Goal: Task Accomplishment & Management: Complete application form

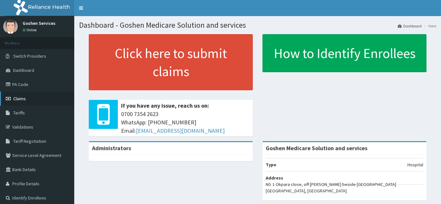
click at [24, 98] on span "Claims" at bounding box center [19, 99] width 13 height 6
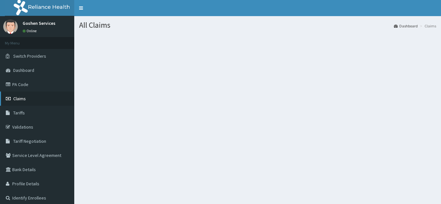
click at [25, 96] on span "Claims" at bounding box center [19, 99] width 13 height 6
click at [24, 81] on link "PA Code" at bounding box center [37, 84] width 74 height 14
click at [21, 100] on span "Claims" at bounding box center [19, 99] width 13 height 6
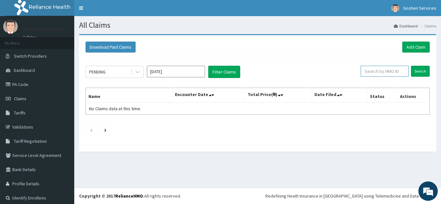
click at [392, 71] on input "text" at bounding box center [384, 71] width 48 height 11
type input "e"
type input "ERM/10429/C"
click at [416, 71] on input "Search" at bounding box center [420, 71] width 19 height 11
click at [413, 69] on input "Search" at bounding box center [420, 71] width 19 height 11
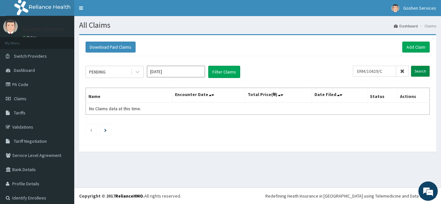
click at [414, 70] on input "Search" at bounding box center [420, 71] width 19 height 11
click at [406, 44] on link "Add Claim" at bounding box center [415, 47] width 27 height 11
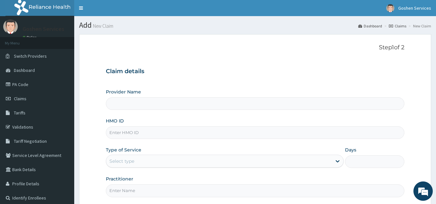
type input "Goshen Medicare Solution and services"
click at [163, 134] on input "HMO ID" at bounding box center [255, 132] width 299 height 13
type input "ERM/10429/C"
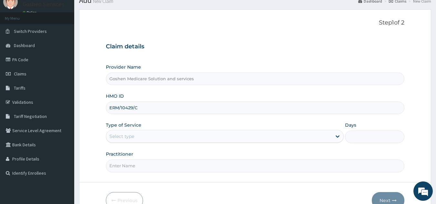
scroll to position [32, 0]
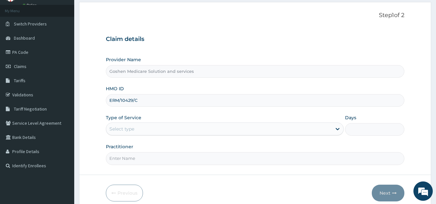
click at [180, 131] on div "Select type" at bounding box center [219, 129] width 226 height 10
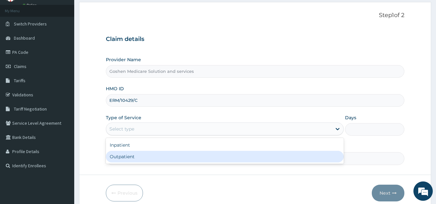
click at [164, 160] on div "Outpatient" at bounding box center [225, 157] width 238 height 12
type input "1"
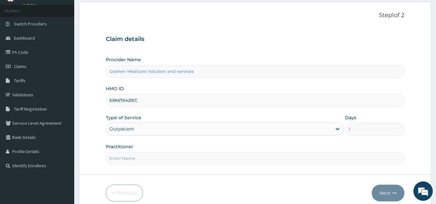
scroll to position [0, 0]
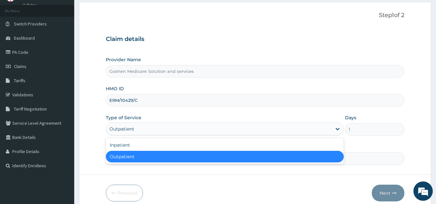
click at [210, 130] on div "Outpatient" at bounding box center [219, 129] width 226 height 10
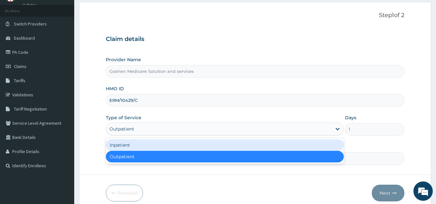
click at [142, 145] on div "Inpatient" at bounding box center [225, 145] width 238 height 12
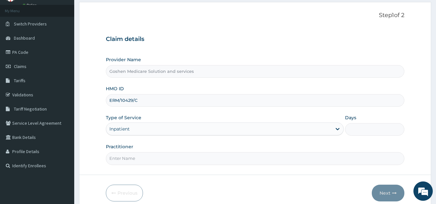
click at [357, 130] on input "Days" at bounding box center [374, 129] width 59 height 13
type input "2"
click at [202, 159] on input "Practitioner" at bounding box center [255, 158] width 299 height 13
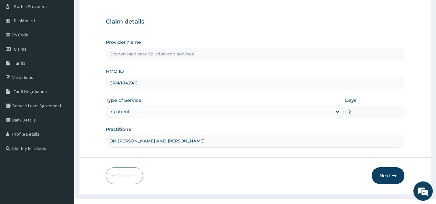
scroll to position [61, 0]
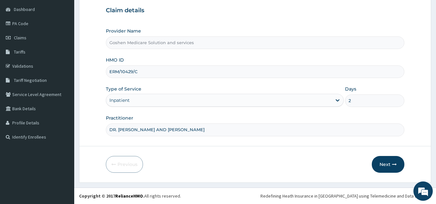
type input "DR. LILY AND DR. TUDOR"
click at [354, 99] on input "2" at bounding box center [374, 101] width 59 height 13
click at [387, 163] on button "Next" at bounding box center [388, 164] width 33 height 17
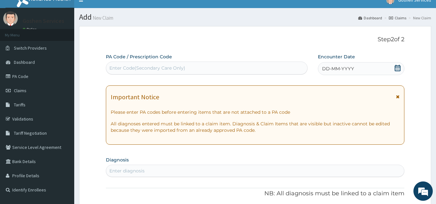
scroll to position [0, 0]
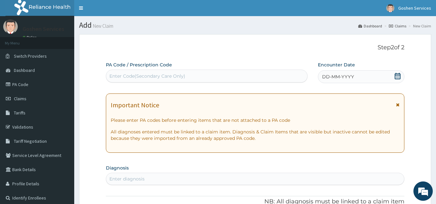
click at [397, 104] on icon at bounding box center [398, 105] width 4 height 5
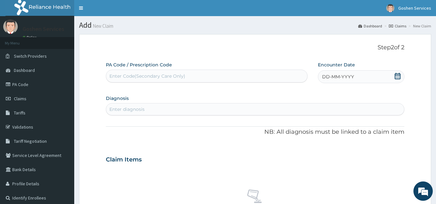
click at [393, 78] on div "DD-MM-YYYY" at bounding box center [361, 76] width 86 height 13
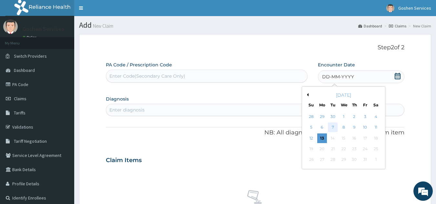
click at [334, 125] on div "7" at bounding box center [333, 128] width 10 height 10
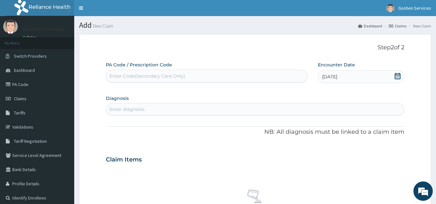
click at [190, 108] on div "Enter diagnosis" at bounding box center [255, 109] width 298 height 10
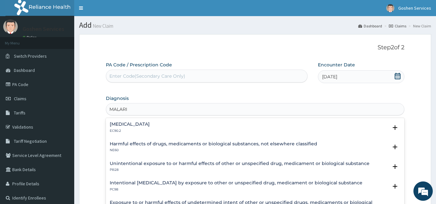
type input "MALARIA"
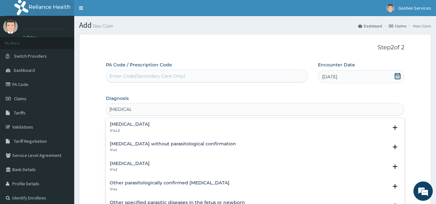
click at [150, 163] on h4 "Malaria, unspecified" at bounding box center [130, 163] width 40 height 5
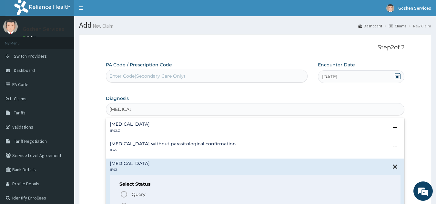
scroll to position [32, 0]
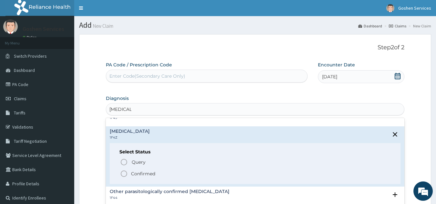
click at [149, 173] on p "Confirmed" at bounding box center [143, 174] width 24 height 6
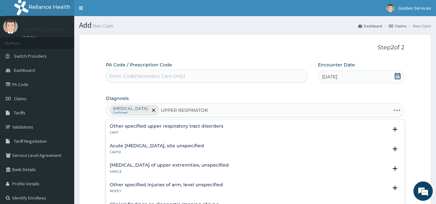
type input "UPPER RESPIRATORY"
click at [178, 146] on h4 "Acute upper respiratory infection, site unspecified" at bounding box center [157, 146] width 94 height 5
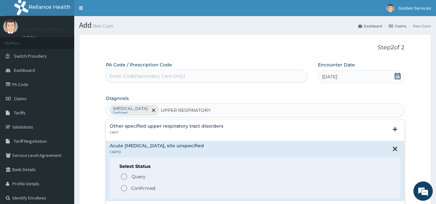
click at [154, 188] on p "Confirmed" at bounding box center [143, 188] width 24 height 6
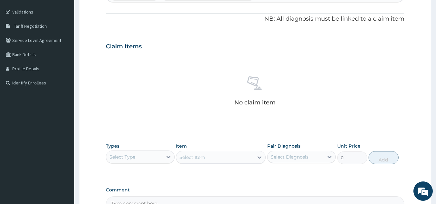
scroll to position [129, 0]
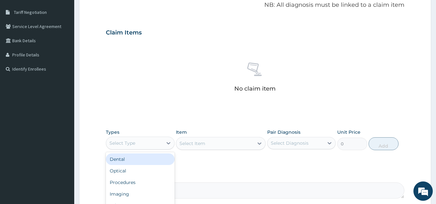
click at [155, 146] on div "Select Type" at bounding box center [134, 143] width 56 height 10
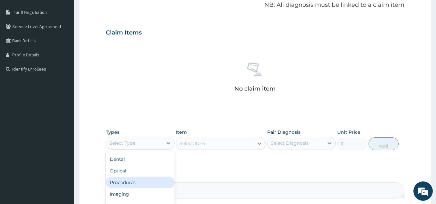
click at [141, 182] on div "Procedures" at bounding box center [140, 183] width 69 height 12
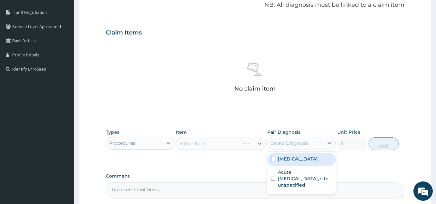
click at [290, 141] on div "Select Diagnosis" at bounding box center [290, 143] width 38 height 6
click at [285, 157] on label "Malaria, unspecified" at bounding box center [298, 159] width 40 height 6
checkbox input "true"
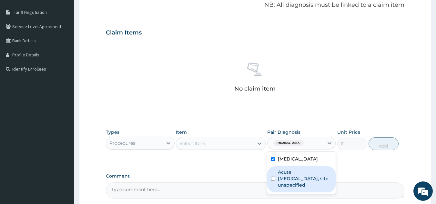
click at [283, 180] on label "Acute upper respiratory infection, site unspecified" at bounding box center [305, 178] width 54 height 19
checkbox input "true"
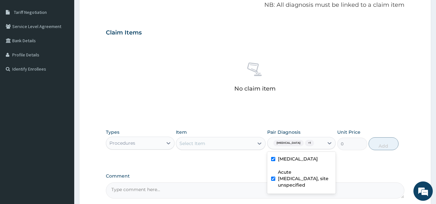
click at [221, 143] on div "Select Item" at bounding box center [214, 143] width 77 height 10
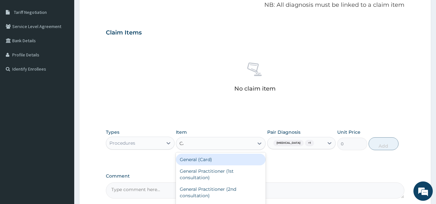
type input "CAR"
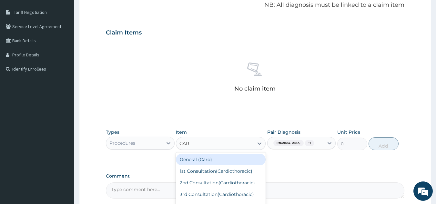
click at [215, 160] on div "General (Card)" at bounding box center [221, 160] width 90 height 12
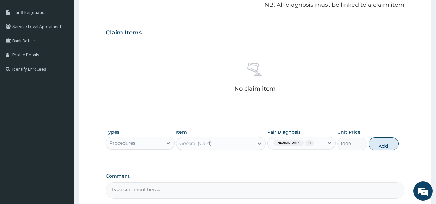
click at [388, 146] on button "Add" at bounding box center [383, 143] width 30 height 13
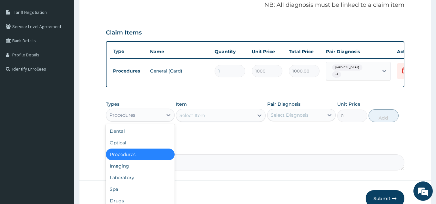
click at [154, 120] on div "Procedures" at bounding box center [134, 115] width 56 height 10
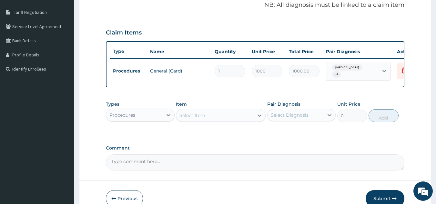
click at [154, 120] on div "Procedures" at bounding box center [134, 115] width 56 height 10
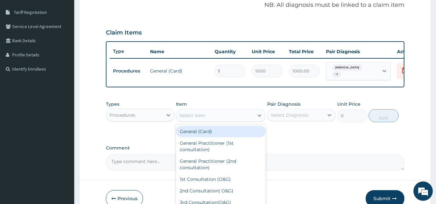
click at [209, 121] on div "Select Item" at bounding box center [214, 115] width 77 height 10
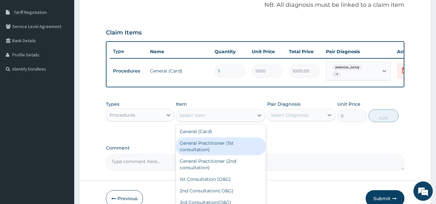
click at [214, 149] on div "General Practitioner (1st consultation)" at bounding box center [221, 146] width 90 height 18
type input "1500"
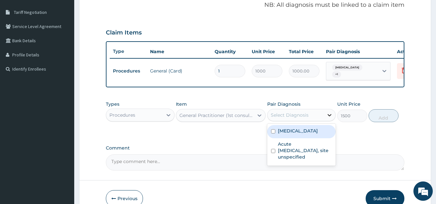
click at [324, 120] on div at bounding box center [330, 115] width 12 height 12
click at [310, 134] on label "Malaria, unspecified" at bounding box center [298, 131] width 40 height 6
checkbox input "true"
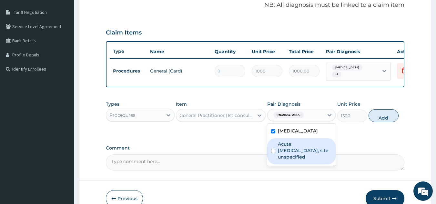
click at [299, 156] on label "Acute upper respiratory infection, site unspecified" at bounding box center [305, 150] width 54 height 19
checkbox input "true"
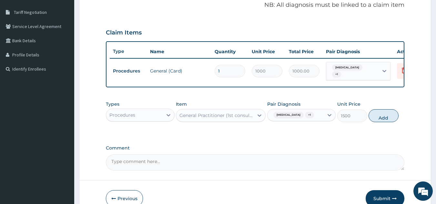
click at [373, 151] on label "Comment" at bounding box center [255, 148] width 299 height 5
click at [373, 155] on textarea "Comment" at bounding box center [255, 163] width 299 height 16
click at [379, 121] on button "Add" at bounding box center [383, 115] width 30 height 13
type input "0"
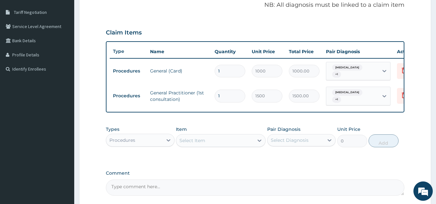
click at [146, 146] on div "Procedures" at bounding box center [134, 140] width 56 height 10
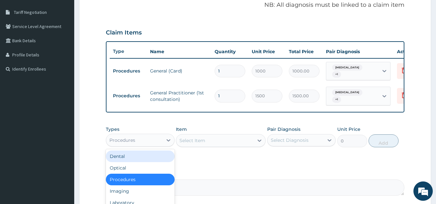
scroll to position [22, 0]
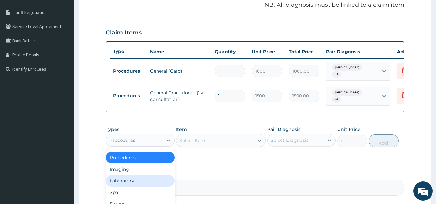
click at [142, 187] on div "Laboratory" at bounding box center [140, 181] width 69 height 12
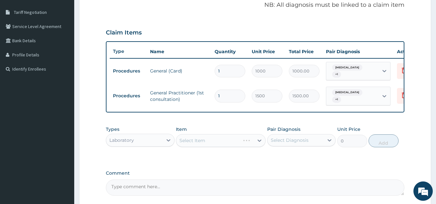
click at [207, 147] on div "Select Item" at bounding box center [221, 140] width 90 height 13
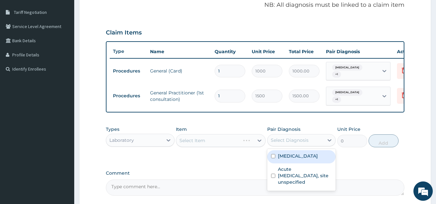
click at [283, 144] on div "Select Diagnosis" at bounding box center [290, 140] width 38 height 6
click at [282, 159] on label "Malaria, unspecified" at bounding box center [298, 156] width 40 height 6
checkbox input "true"
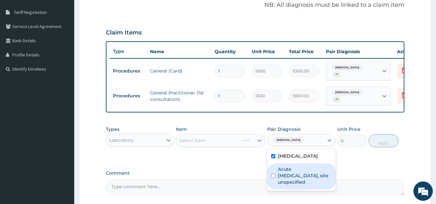
click at [283, 180] on label "Acute upper respiratory infection, site unspecified" at bounding box center [305, 175] width 54 height 19
checkbox input "true"
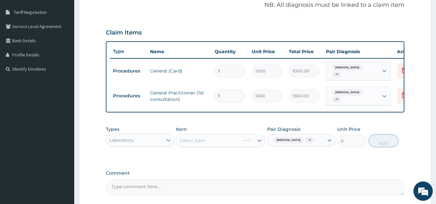
click at [231, 172] on div "PA Code / Prescription Code Enter Code(Secondary Care Only) Encounter Date 07-1…" at bounding box center [255, 64] width 299 height 263
click at [233, 144] on div "Select Item" at bounding box center [214, 140] width 77 height 10
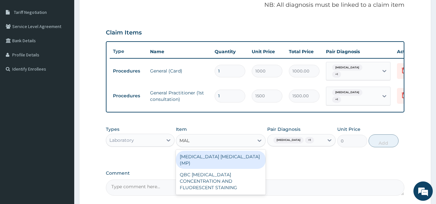
type input "MALA"
click at [229, 160] on div "MALARIA PARASITE (MP)" at bounding box center [221, 160] width 90 height 18
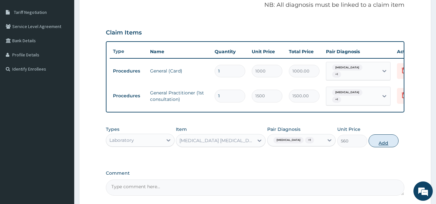
click at [385, 146] on button "Add" at bounding box center [383, 141] width 30 height 13
type input "0"
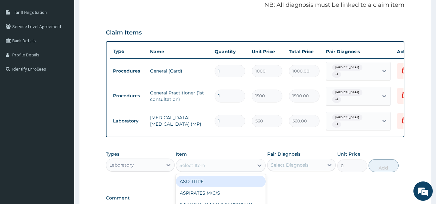
click at [217, 171] on div "Select Item" at bounding box center [214, 165] width 77 height 10
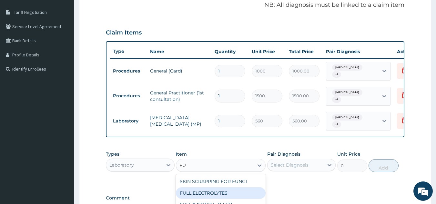
type input "F"
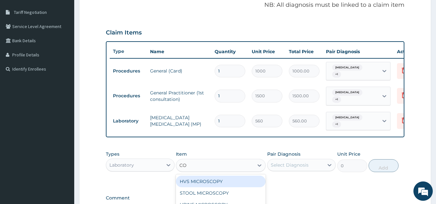
type input "C"
type input "FBC"
click at [212, 186] on div "FBC" at bounding box center [221, 182] width 90 height 12
type input "2000"
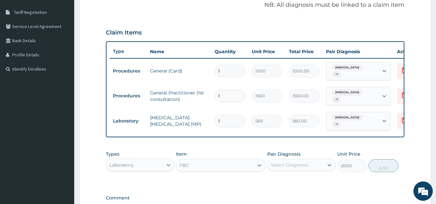
click at [323, 170] on div "Select Diagnosis" at bounding box center [295, 165] width 56 height 10
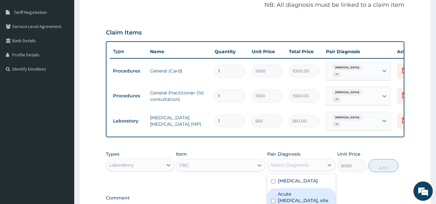
click at [303, 198] on label "Acute upper respiratory infection, site unspecified" at bounding box center [305, 200] width 54 height 19
checkbox input "true"
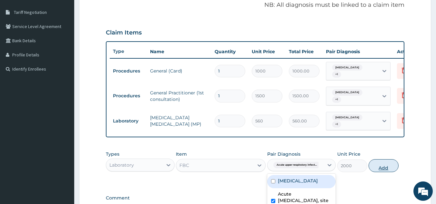
click at [389, 169] on button "Add" at bounding box center [383, 165] width 30 height 13
type input "0"
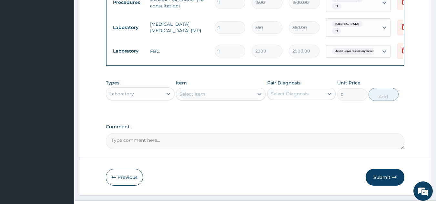
scroll to position [226, 0]
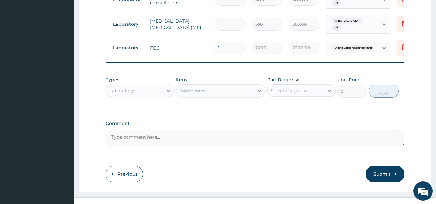
click at [158, 96] on div "Laboratory" at bounding box center [134, 90] width 56 height 10
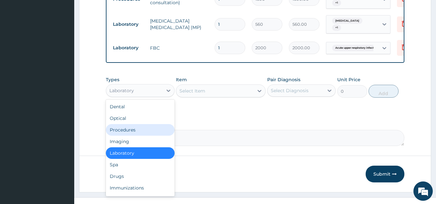
click at [146, 133] on div "Procedures" at bounding box center [140, 130] width 69 height 12
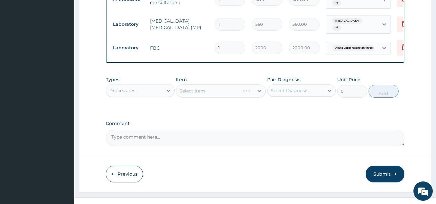
click at [280, 94] on div "Select Diagnosis" at bounding box center [290, 90] width 38 height 6
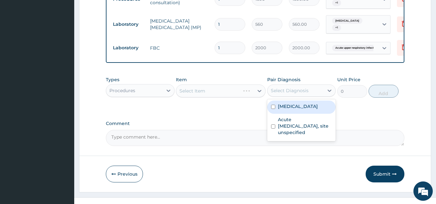
click at [277, 109] on div "Malaria, unspecified" at bounding box center [301, 107] width 69 height 13
checkbox input "true"
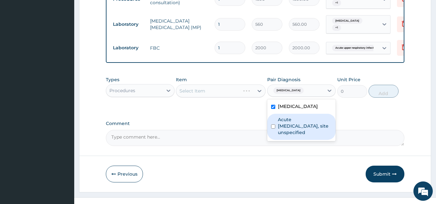
click at [277, 133] on div "Acute upper respiratory infection, site unspecified" at bounding box center [301, 127] width 69 height 26
checkbox input "true"
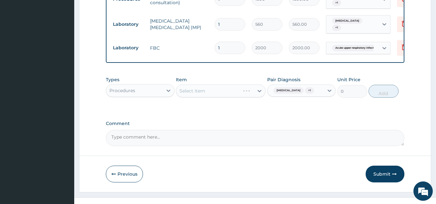
click at [242, 93] on div "Select Item" at bounding box center [221, 91] width 90 height 13
click at [242, 94] on div "Select Item" at bounding box center [221, 91] width 90 height 13
click at [256, 94] on icon at bounding box center [259, 91] width 6 height 6
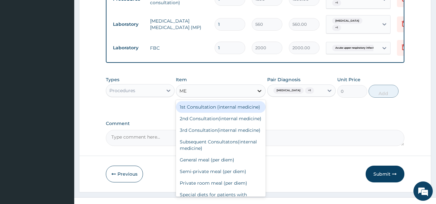
type input "MEA"
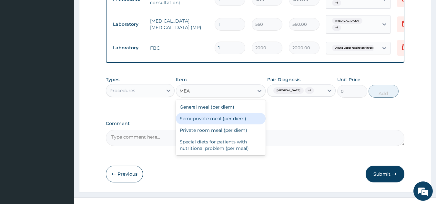
click at [251, 125] on div "Semi-private meal (per diem)" at bounding box center [221, 119] width 90 height 12
type input "3000"
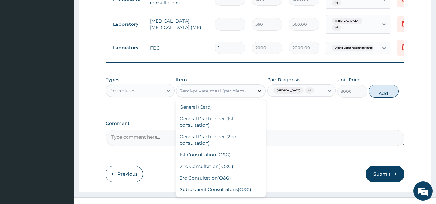
click at [261, 94] on icon at bounding box center [259, 91] width 6 height 6
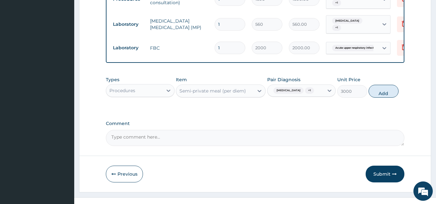
click at [245, 94] on div "Semi-private meal (per diem)" at bounding box center [212, 91] width 66 height 6
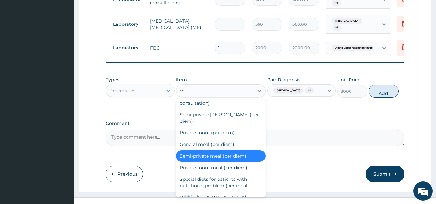
scroll to position [15, 0]
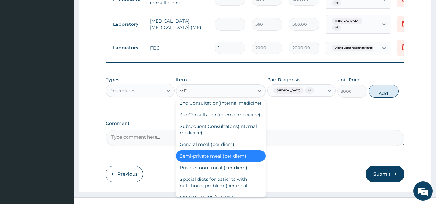
type input "MEA"
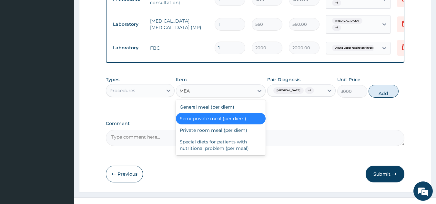
click at [238, 121] on div "Semi-private meal (per diem)" at bounding box center [221, 119] width 90 height 12
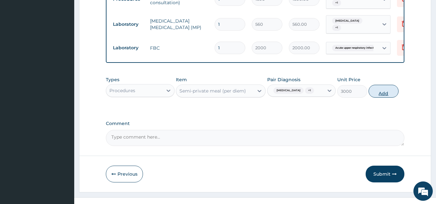
click at [386, 97] on button "Add" at bounding box center [383, 91] width 30 height 13
type input "0"
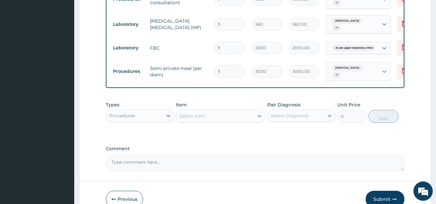
click at [228, 121] on div "Select Item" at bounding box center [214, 116] width 77 height 10
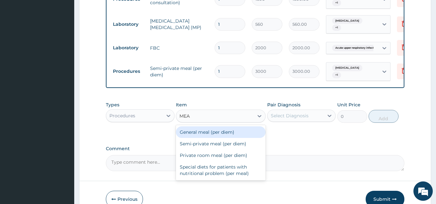
type input "MEAL"
click at [234, 138] on div "General meal (per diem)" at bounding box center [221, 132] width 90 height 12
type input "2000"
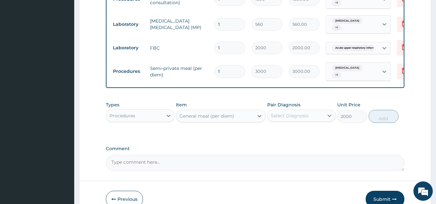
click at [227, 71] on input "1" at bounding box center [230, 71] width 31 height 13
type input "0.00"
type input "9"
type input "27000.00"
type input "9"
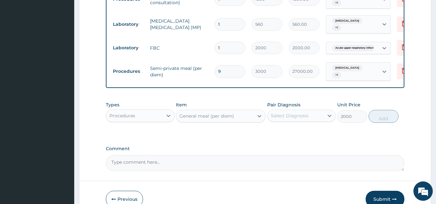
click at [280, 146] on div "PA Code / Prescription Code Enter Code(Secondary Care Only) Encounter Date 07-1…" at bounding box center [255, 4] width 299 height 336
click at [228, 71] on input "9" at bounding box center [230, 71] width 31 height 13
type input "0.00"
type input "6"
type input "18000.00"
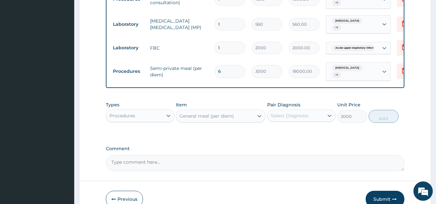
type input "6"
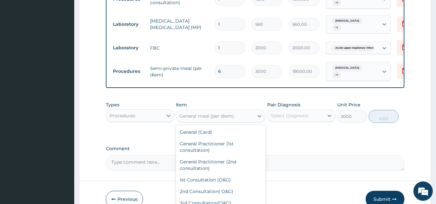
click at [219, 119] on div "General meal (per diem)" at bounding box center [206, 116] width 55 height 6
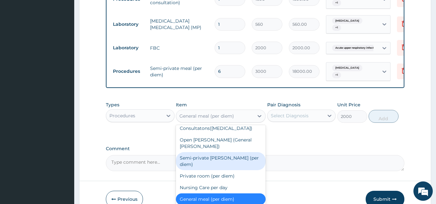
click at [225, 170] on div "Semi-private ward (per diem)" at bounding box center [221, 161] width 90 height 18
type input "4000"
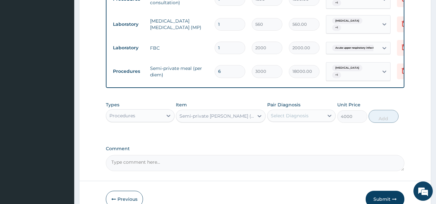
click at [292, 119] on div "Select Diagnosis" at bounding box center [290, 116] width 38 height 6
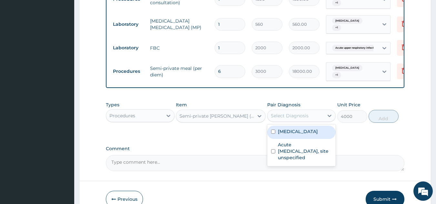
click at [293, 134] on label "Malaria, unspecified" at bounding box center [298, 131] width 40 height 6
checkbox input "true"
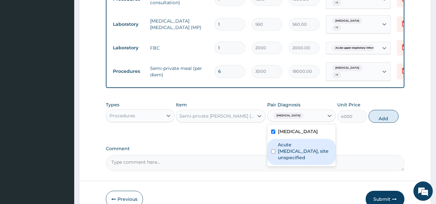
click at [289, 152] on label "Acute upper respiratory infection, site unspecified" at bounding box center [305, 151] width 54 height 19
checkbox input "true"
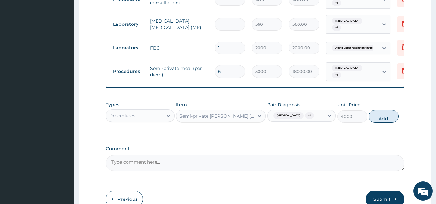
click at [376, 120] on button "Add" at bounding box center [383, 116] width 30 height 13
type input "0"
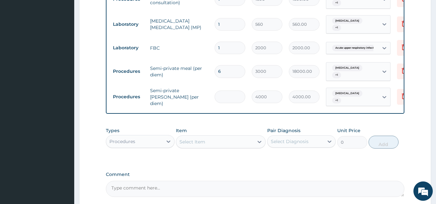
type input "0.00"
type input "2"
type input "8000.00"
type input "2"
click at [153, 147] on div "Procedures" at bounding box center [134, 141] width 56 height 10
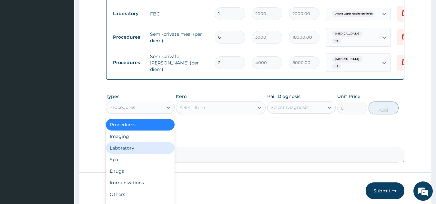
scroll to position [265, 0]
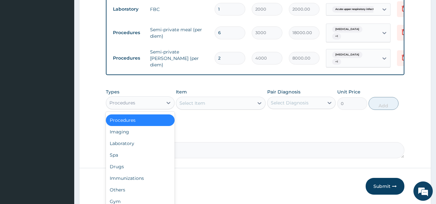
click at [140, 125] on div "Procedures" at bounding box center [140, 121] width 69 height 12
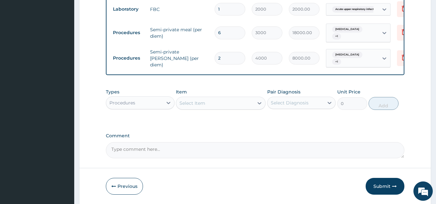
click at [140, 108] on div "Procedures" at bounding box center [134, 103] width 56 height 10
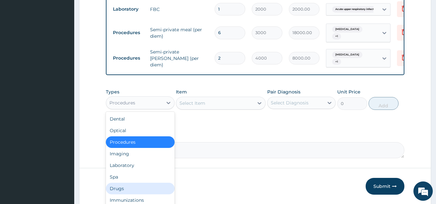
click at [127, 192] on div "Drugs" at bounding box center [140, 189] width 69 height 12
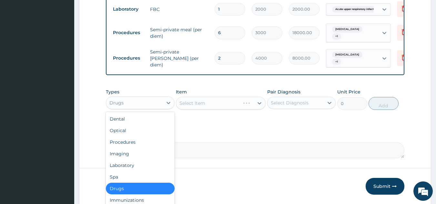
click at [155, 105] on div "Drugs" at bounding box center [134, 103] width 56 height 10
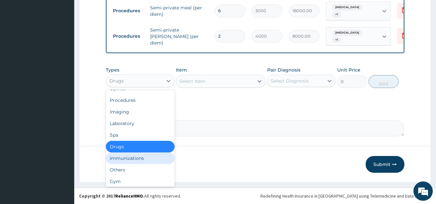
scroll to position [22, 0]
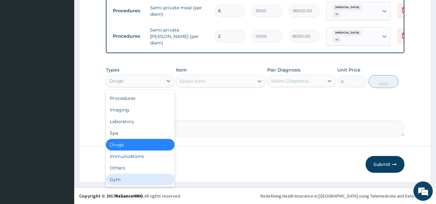
click at [117, 179] on div "Gym" at bounding box center [140, 180] width 69 height 12
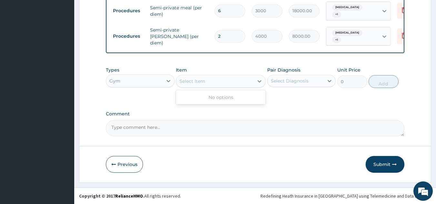
click at [230, 81] on div "Select Item" at bounding box center [214, 81] width 77 height 10
click at [137, 84] on div "Gym" at bounding box center [134, 81] width 56 height 10
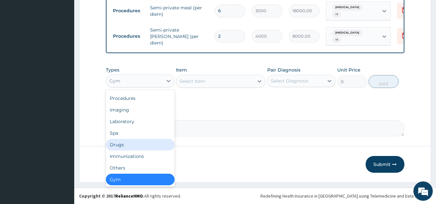
click at [143, 147] on div "Drugs" at bounding box center [140, 145] width 69 height 12
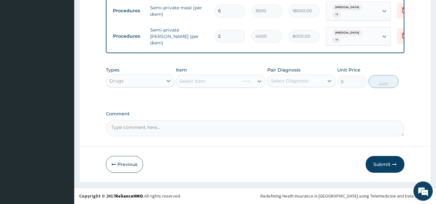
click at [206, 80] on div "Select Item" at bounding box center [221, 81] width 90 height 13
click at [224, 84] on div "Select Item" at bounding box center [221, 81] width 90 height 13
click at [225, 84] on div "Select Item" at bounding box center [214, 81] width 77 height 10
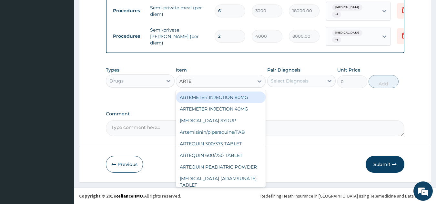
type input "ARTES"
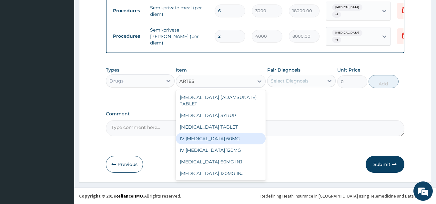
click at [222, 138] on div "IV ARTESUNATE 60MG" at bounding box center [221, 139] width 90 height 12
type input "2500"
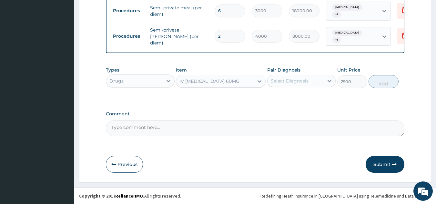
click at [308, 83] on div "Select Diagnosis" at bounding box center [295, 81] width 56 height 10
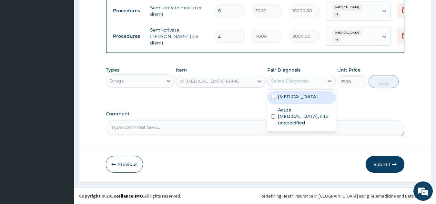
click at [307, 103] on div "Malaria, unspecified" at bounding box center [301, 97] width 69 height 13
checkbox input "true"
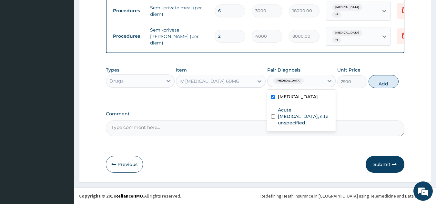
click at [379, 81] on button "Add" at bounding box center [383, 81] width 30 height 13
type input "0"
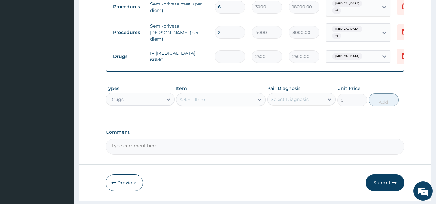
type input "0.00"
type input "3"
type input "7500.00"
type input "3"
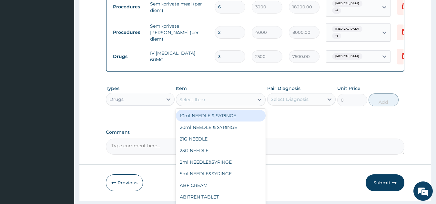
click at [213, 104] on div "Select Item" at bounding box center [214, 100] width 77 height 10
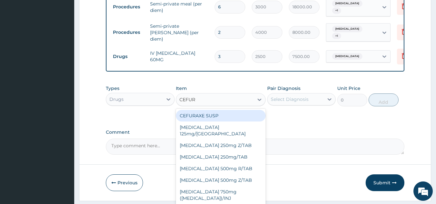
type input "CEFURO"
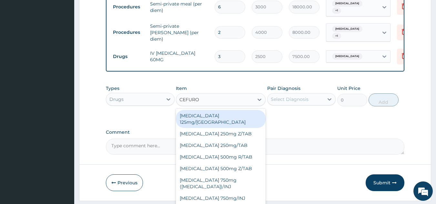
click at [224, 119] on div "Cefuroxime 125mg/SYR" at bounding box center [221, 119] width 90 height 18
type input "2000"
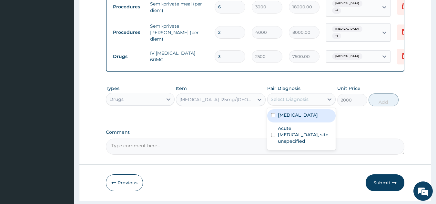
click at [296, 103] on div "Select Diagnosis" at bounding box center [290, 99] width 38 height 6
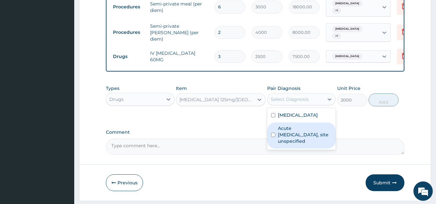
click at [292, 137] on label "Acute upper respiratory infection, site unspecified" at bounding box center [305, 134] width 54 height 19
checkbox input "true"
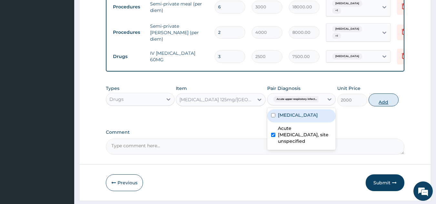
click at [378, 104] on button "Add" at bounding box center [383, 100] width 30 height 13
type input "0"
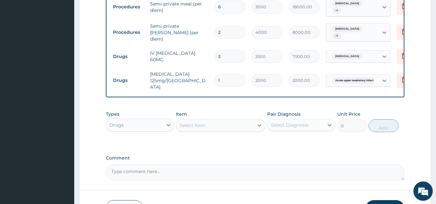
click at [193, 129] on div "Select Item" at bounding box center [214, 125] width 77 height 10
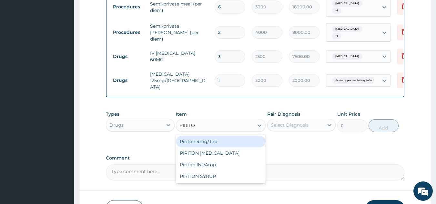
type input "PIRITON"
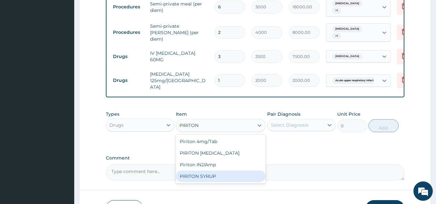
click at [195, 178] on div "PIRITON SYRUP" at bounding box center [221, 177] width 90 height 12
type input "900"
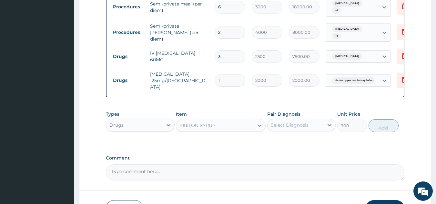
click at [316, 125] on div "Select Diagnosis" at bounding box center [295, 125] width 56 height 10
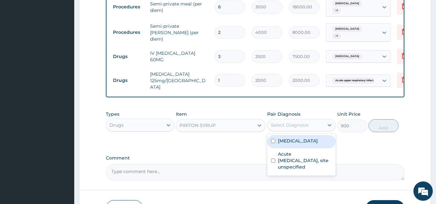
click at [299, 138] on label "Malaria, unspecified" at bounding box center [298, 141] width 40 height 6
checkbox input "true"
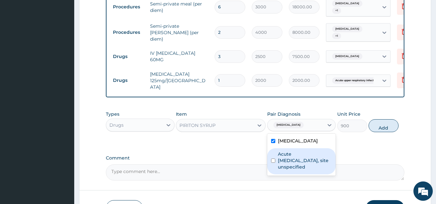
click at [300, 159] on label "Acute upper respiratory infection, site unspecified" at bounding box center [305, 160] width 54 height 19
checkbox input "true"
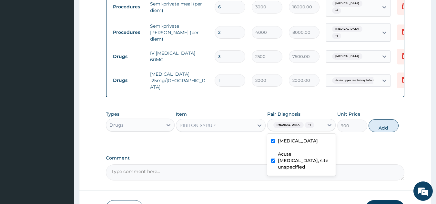
click at [383, 124] on button "Add" at bounding box center [383, 125] width 30 height 13
type input "0"
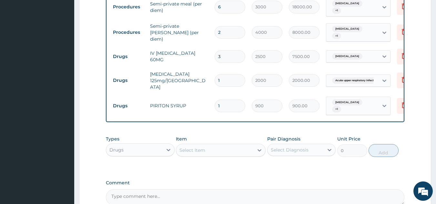
click at [197, 151] on div "Select Item" at bounding box center [192, 150] width 26 height 6
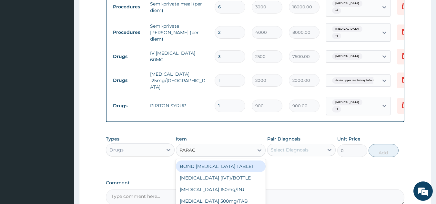
type input "PARACE"
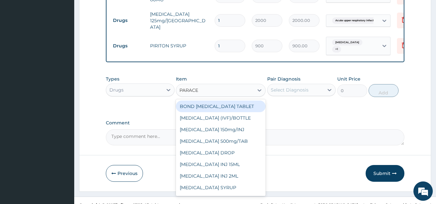
scroll to position [355, 0]
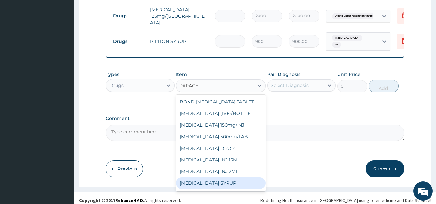
click at [221, 183] on div "PARACETAMOL SYRUP" at bounding box center [221, 183] width 90 height 12
type input "350"
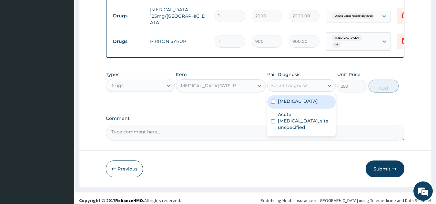
click at [291, 86] on div "Select Diagnosis" at bounding box center [290, 85] width 38 height 6
click at [293, 103] on label "Malaria, unspecified" at bounding box center [298, 101] width 40 height 6
checkbox input "true"
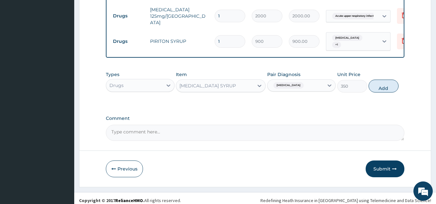
click at [376, 86] on button "Add" at bounding box center [383, 86] width 30 height 13
type input "0"
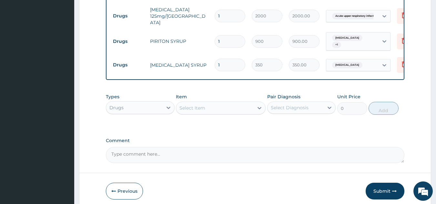
click at [202, 108] on div "Select Item" at bounding box center [192, 108] width 26 height 6
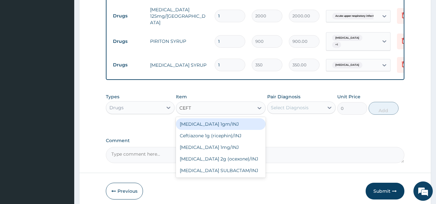
type input "CEFTR"
click at [196, 126] on div "Ceftriaxone 1mg/INJ" at bounding box center [221, 124] width 90 height 12
type input "1250"
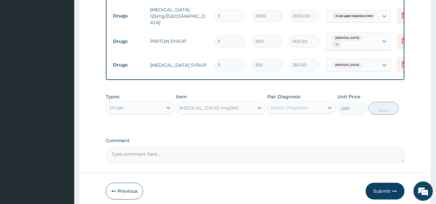
click at [280, 110] on div "Select Diagnosis" at bounding box center [290, 108] width 38 height 6
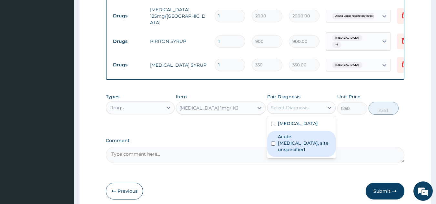
click at [288, 139] on label "Acute upper respiratory infection, site unspecified" at bounding box center [305, 143] width 54 height 19
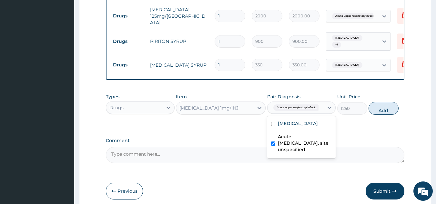
checkbox input "true"
click at [378, 108] on button "Add" at bounding box center [383, 108] width 30 height 13
type input "0"
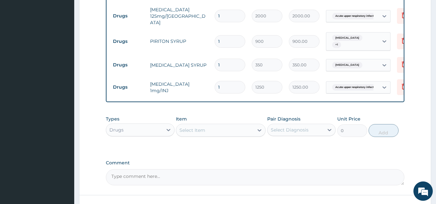
type input "0.00"
type input "2"
type input "2500.00"
type input "2"
click at [267, 177] on textarea "Comment" at bounding box center [255, 177] width 299 height 16
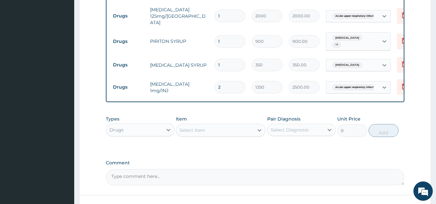
click at [219, 129] on div "Select Item" at bounding box center [214, 130] width 77 height 10
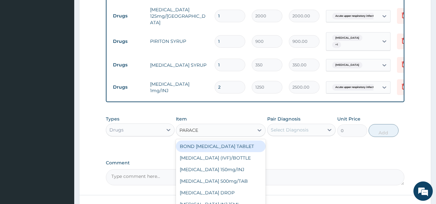
type input "PARACET"
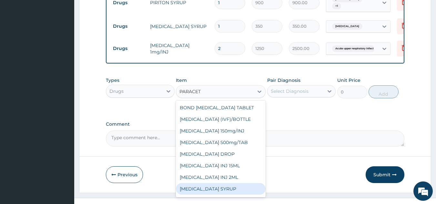
scroll to position [10, 0]
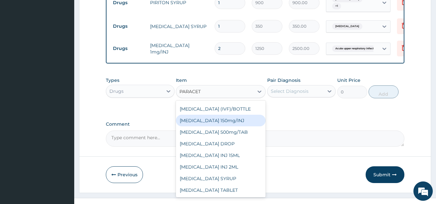
click at [225, 121] on div "Paracetamol 150mg/INJ" at bounding box center [221, 121] width 90 height 12
type input "250"
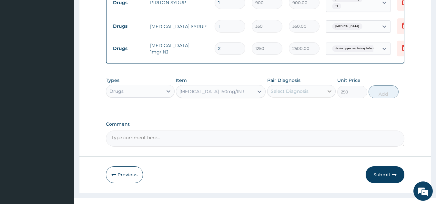
click at [328, 91] on icon at bounding box center [329, 91] width 6 height 6
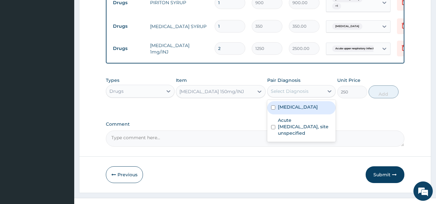
click at [313, 108] on label "Malaria, unspecified" at bounding box center [298, 107] width 40 height 6
checkbox input "true"
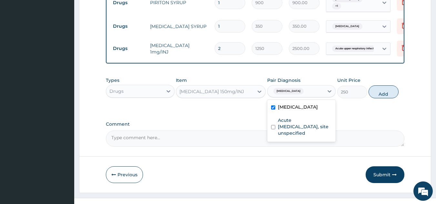
click at [361, 111] on div "Types Drugs Item Paracetamol 150mg/INJ Pair Diagnosis option Malaria, unspecifi…" at bounding box center [255, 92] width 299 height 37
click at [381, 93] on button "Add" at bounding box center [383, 91] width 30 height 13
type input "0"
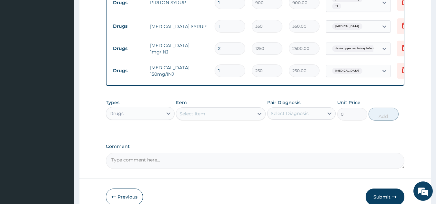
type input "0.00"
type input "2"
type input "500.00"
type input "2"
click at [206, 112] on div "Select Item" at bounding box center [214, 114] width 77 height 10
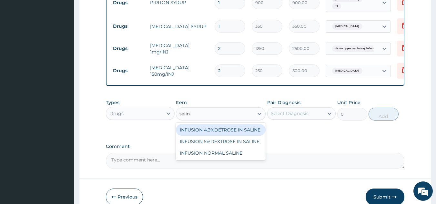
type input "saline"
click at [226, 131] on div "INFUSION 4.3%DETROSE IN SALINE" at bounding box center [221, 130] width 90 height 12
type input "600"
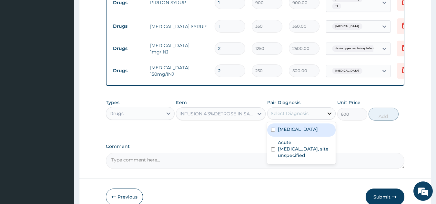
click at [326, 114] on div at bounding box center [330, 114] width 12 height 12
click at [305, 127] on label "Malaria, unspecified" at bounding box center [298, 129] width 40 height 6
checkbox input "true"
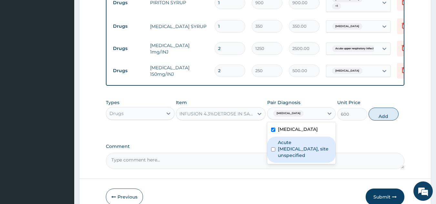
click at [301, 147] on label "Acute upper respiratory infection, site unspecified" at bounding box center [305, 148] width 54 height 19
checkbox input "true"
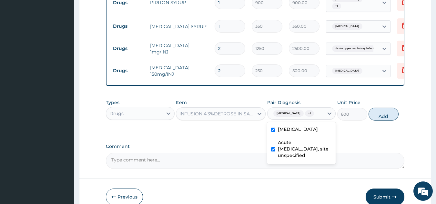
click at [379, 113] on button "Add" at bounding box center [383, 114] width 30 height 13
type input "0"
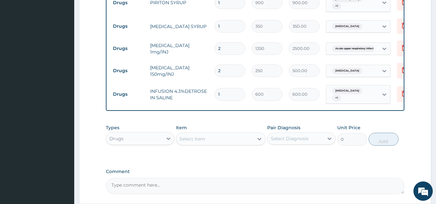
click at [204, 140] on div "Select Item" at bounding box center [192, 139] width 26 height 6
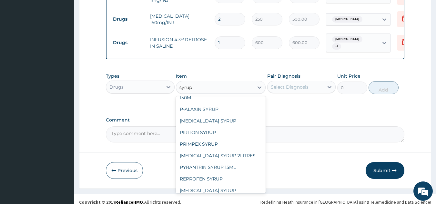
scroll to position [721, 0]
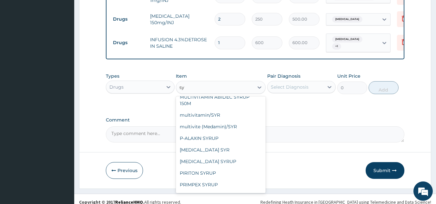
type input "s"
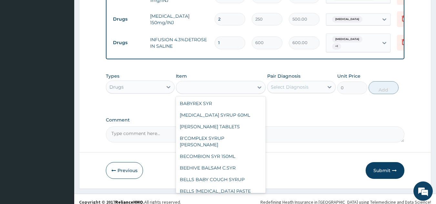
scroll to position [10969, 0]
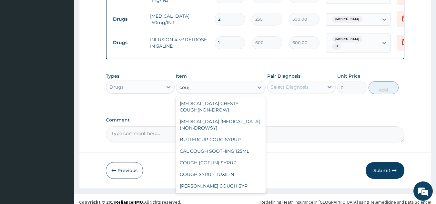
type input "cough"
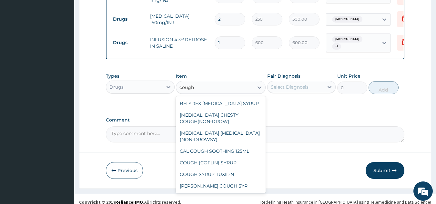
scroll to position [35, 0]
click at [219, 165] on div "COUGH (COFLIN) SYRUP" at bounding box center [221, 163] width 90 height 12
type input "450"
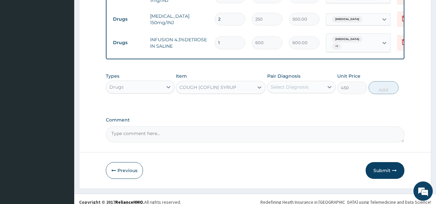
click at [236, 89] on div "COUGH (COFLIN) SYRUP" at bounding box center [214, 87] width 77 height 10
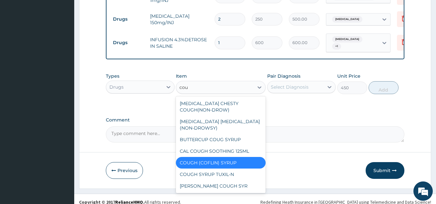
scroll to position [26, 0]
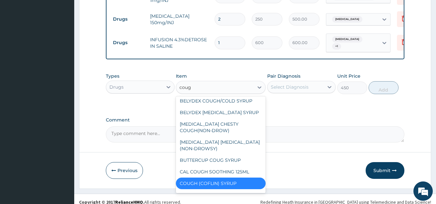
type input "cough"
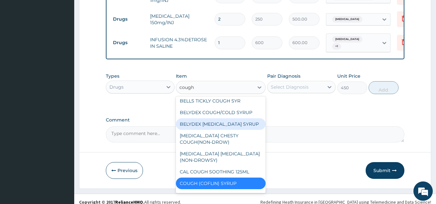
click at [232, 122] on div "BELYDEX DRY COUGH SYRUP" at bounding box center [221, 124] width 90 height 12
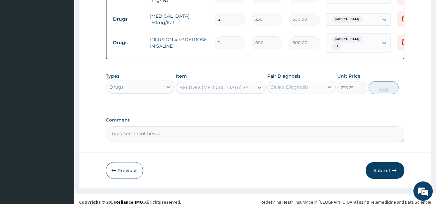
click at [244, 88] on div "BELYDEX DRY COUGH SYRUP" at bounding box center [216, 87] width 75 height 6
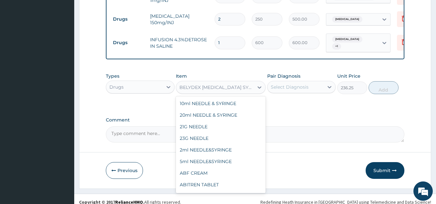
scroll to position [2731, 0]
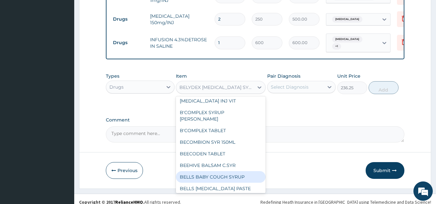
click at [224, 171] on div "BELLS BABY COUGH SYRUP" at bounding box center [221, 177] width 90 height 12
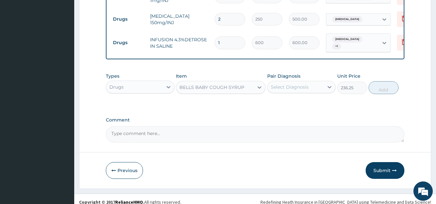
type input "500"
click at [259, 87] on icon at bounding box center [259, 87] width 6 height 6
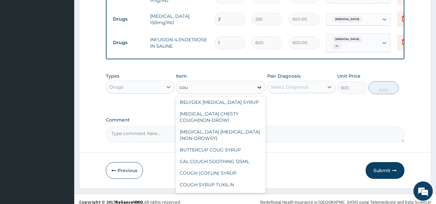
scroll to position [0, 0]
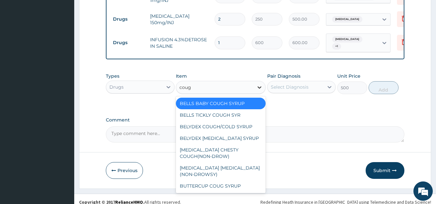
type input "cough"
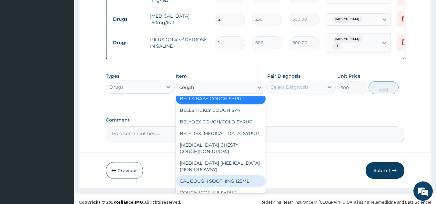
scroll to position [13, 0]
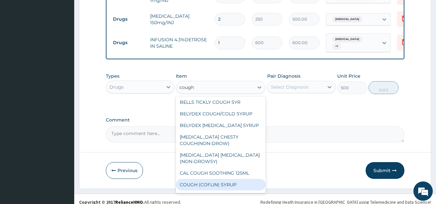
click at [237, 186] on div "COUGH (COFLIN) SYRUP" at bounding box center [221, 185] width 90 height 12
type input "450"
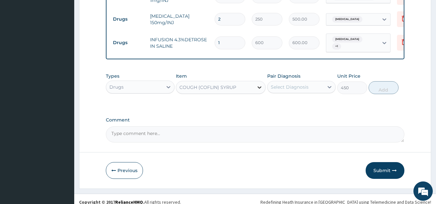
click at [258, 86] on icon at bounding box center [259, 87] width 6 height 6
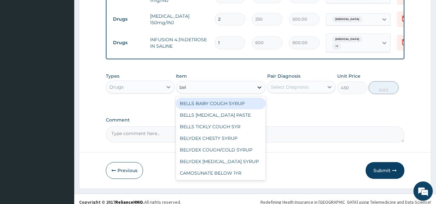
scroll to position [0, 0]
type input "bell"
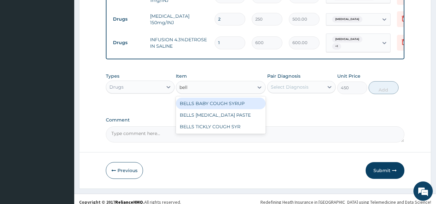
click at [230, 103] on div "BELLS BABY COUGH SYRUP" at bounding box center [221, 104] width 90 height 12
type input "500"
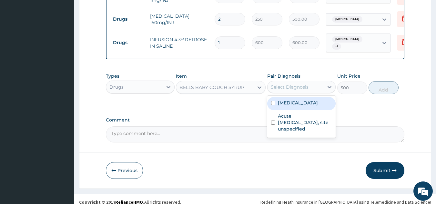
click at [321, 86] on div "Select Diagnosis" at bounding box center [295, 87] width 56 height 10
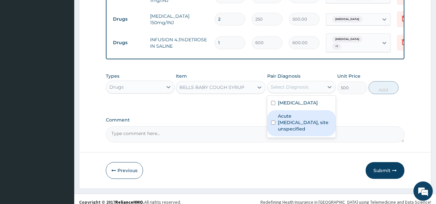
click at [308, 123] on label "Acute upper respiratory infection, site unspecified" at bounding box center [305, 122] width 54 height 19
checkbox input "true"
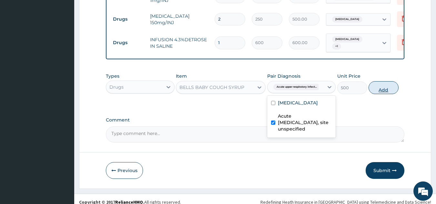
click at [381, 87] on button "Add" at bounding box center [383, 87] width 30 height 13
type input "0"
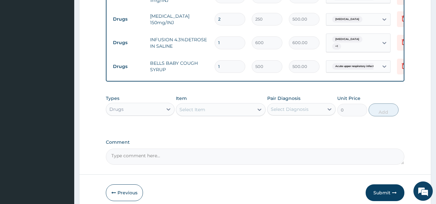
click at [205, 109] on div "Select Item" at bounding box center [192, 109] width 26 height 6
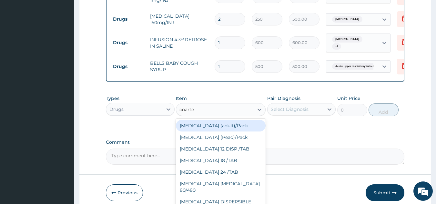
type input "coartem"
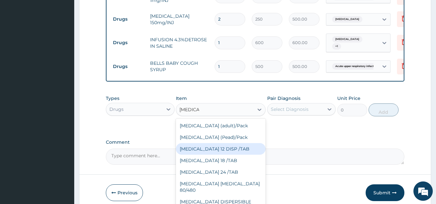
click at [235, 149] on div "COARTEM 12 DISP /TAB" at bounding box center [221, 149] width 90 height 12
type input "75"
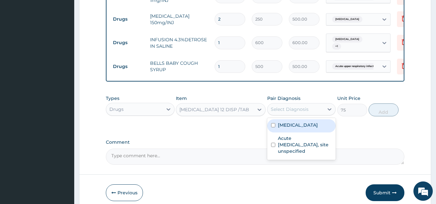
click at [290, 111] on div "Select Diagnosis" at bounding box center [290, 109] width 38 height 6
click at [294, 128] on label "Malaria, unspecified" at bounding box center [298, 125] width 40 height 6
checkbox input "true"
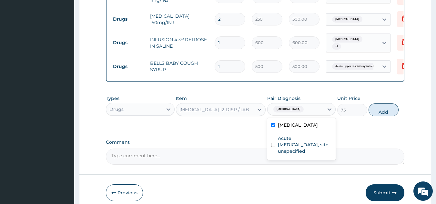
click at [244, 128] on div "Types Drugs Item COARTEM 12 DISP /TAB Pair Diagnosis option Malaria, unspecifie…" at bounding box center [255, 110] width 299 height 37
click at [261, 111] on icon at bounding box center [259, 109] width 6 height 6
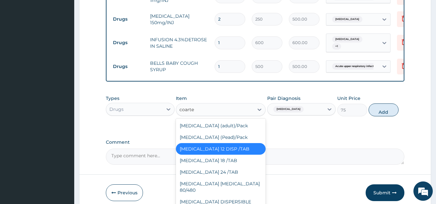
type input "coartem"
click at [218, 137] on div "Coartem (Pead)/Pack" at bounding box center [221, 138] width 90 height 12
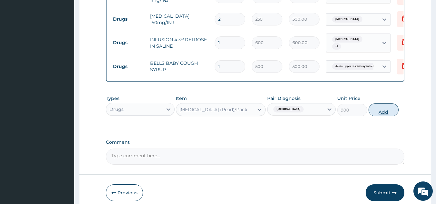
click at [377, 111] on button "Add" at bounding box center [383, 110] width 30 height 13
type input "0"
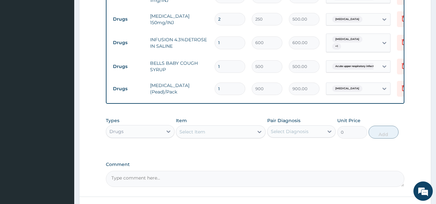
click at [188, 133] on div "Select Item" at bounding box center [192, 132] width 26 height 6
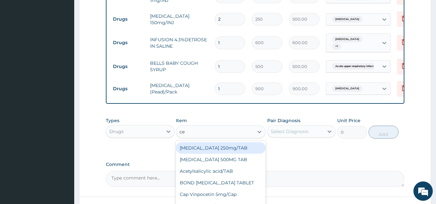
type input "c"
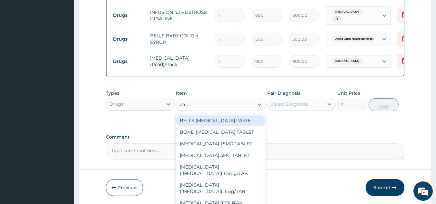
scroll to position [477, 0]
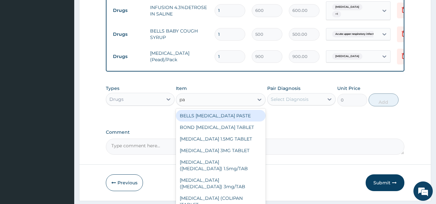
type input "p"
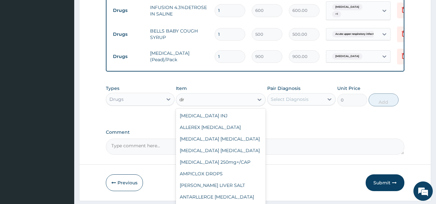
type input "d"
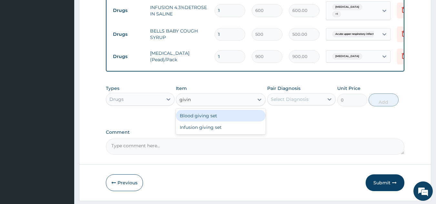
type input "giving"
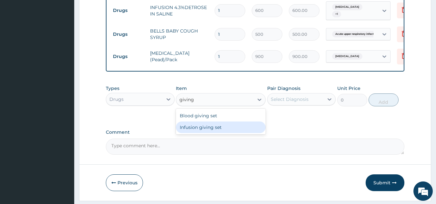
click at [207, 129] on div "Infusion giving set" at bounding box center [221, 128] width 90 height 12
type input "300"
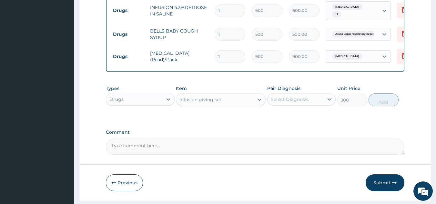
click at [289, 101] on div "Select Diagnosis" at bounding box center [290, 99] width 38 height 6
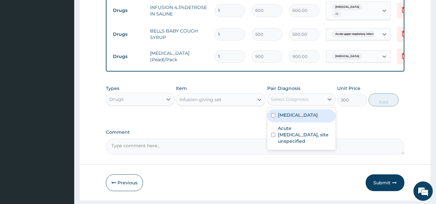
click at [291, 113] on label "Malaria, unspecified" at bounding box center [298, 115] width 40 height 6
checkbox input "true"
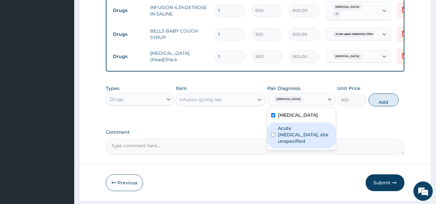
click at [291, 129] on label "Acute upper respiratory infection, site unspecified" at bounding box center [305, 134] width 54 height 19
checkbox input "true"
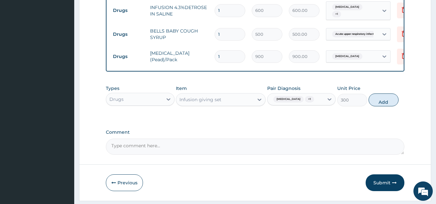
click at [377, 97] on button "Add" at bounding box center [383, 100] width 30 height 13
type input "0"
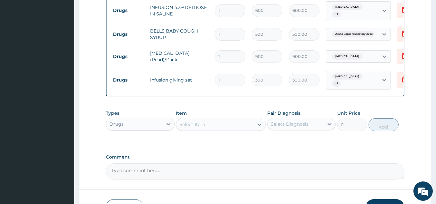
type input "0.00"
type input "2"
type input "600.00"
type input "2"
click at [234, 127] on div "Select Item" at bounding box center [214, 124] width 77 height 10
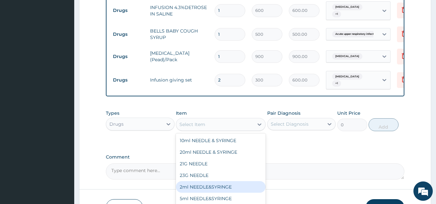
click at [207, 187] on div "2ml NEEDLE&SYRINGE" at bounding box center [221, 187] width 90 height 12
type input "40"
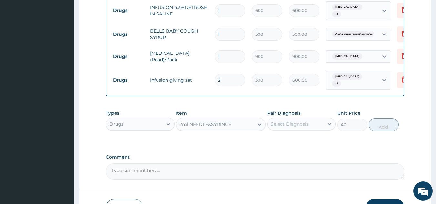
click at [308, 129] on div "Select Diagnosis" at bounding box center [295, 124] width 56 height 10
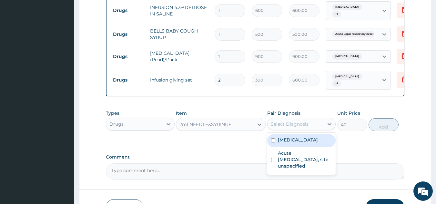
click at [305, 141] on label "Malaria, unspecified" at bounding box center [298, 140] width 40 height 6
checkbox input "true"
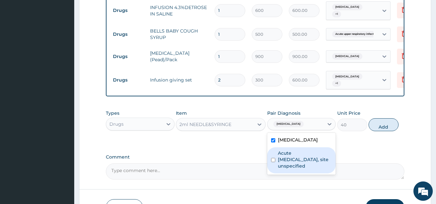
click at [299, 161] on label "Acute upper respiratory infection, site unspecified" at bounding box center [305, 159] width 54 height 19
checkbox input "true"
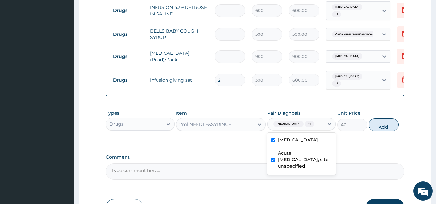
click at [377, 123] on button "Add" at bounding box center [383, 124] width 30 height 13
type input "0"
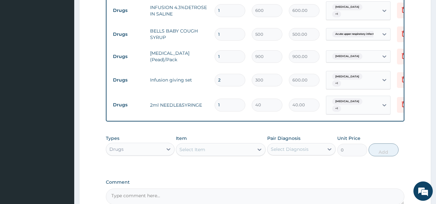
type input "0.00"
type input "4"
type input "160.00"
type input "4"
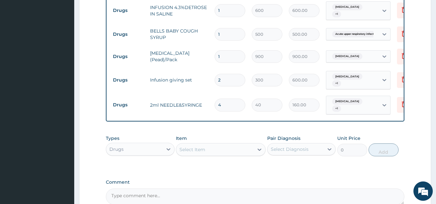
click at [232, 148] on div "Select Item" at bounding box center [214, 150] width 77 height 10
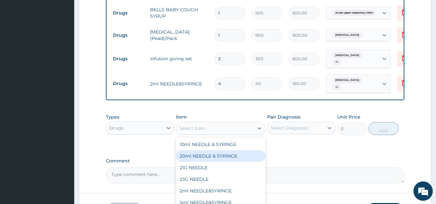
scroll to position [542, 0]
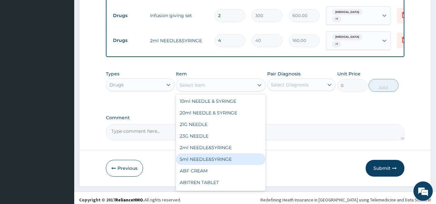
click at [207, 157] on div "5ml NEEDLE&SYRINGE" at bounding box center [221, 160] width 90 height 12
type input "40"
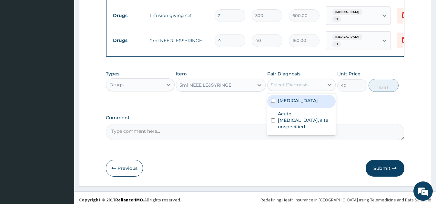
click at [292, 83] on div "Select Diagnosis" at bounding box center [290, 85] width 38 height 6
click at [294, 100] on label "Malaria, unspecified" at bounding box center [298, 100] width 40 height 6
checkbox input "true"
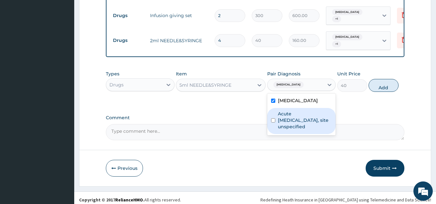
click at [293, 119] on label "Acute upper respiratory infection, site unspecified" at bounding box center [305, 120] width 54 height 19
checkbox input "true"
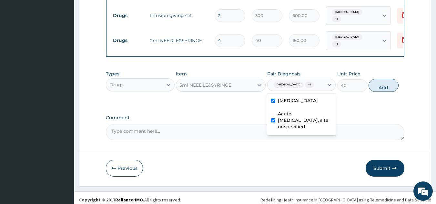
click at [380, 85] on button "Add" at bounding box center [383, 85] width 30 height 13
type input "0"
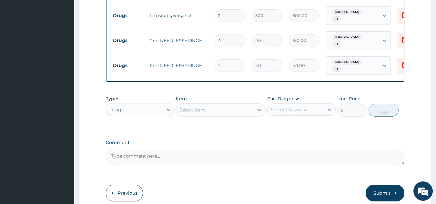
type input "0.00"
type input "6"
type input "240.00"
type input "6"
click at [153, 109] on div "Drugs" at bounding box center [134, 110] width 56 height 10
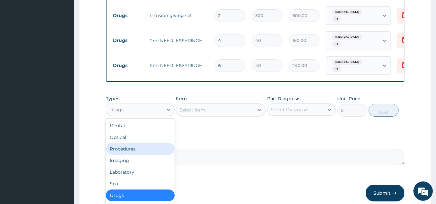
click at [136, 149] on div "Procedures" at bounding box center [140, 149] width 69 height 12
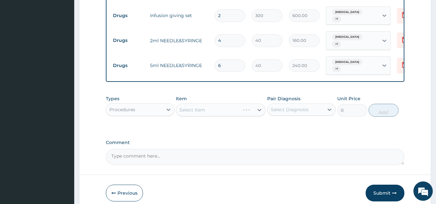
click at [226, 109] on div "Select Item" at bounding box center [221, 110] width 90 height 13
click at [216, 109] on div "Select Item" at bounding box center [221, 110] width 90 height 13
click at [259, 111] on div "Select Item" at bounding box center [221, 110] width 90 height 13
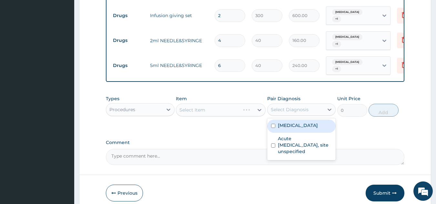
click at [292, 110] on div "Select Diagnosis" at bounding box center [290, 109] width 38 height 6
click at [292, 124] on label "Malaria, unspecified" at bounding box center [298, 125] width 40 height 6
checkbox input "true"
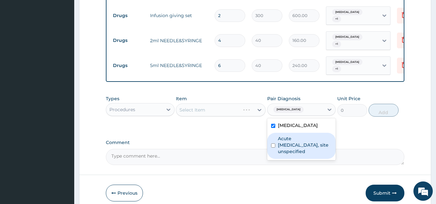
click at [291, 144] on label "Acute upper respiratory infection, site unspecified" at bounding box center [305, 144] width 54 height 19
checkbox input "true"
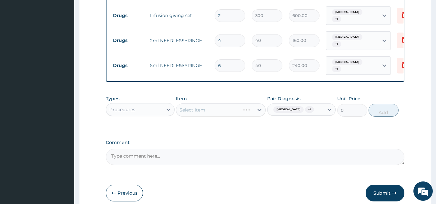
click at [234, 111] on div "Select Item" at bounding box center [221, 110] width 90 height 13
click at [259, 109] on div "Select Item" at bounding box center [221, 110] width 90 height 13
click at [232, 107] on div "Select Item" at bounding box center [221, 110] width 90 height 13
click at [143, 106] on div "Procedures" at bounding box center [134, 110] width 56 height 10
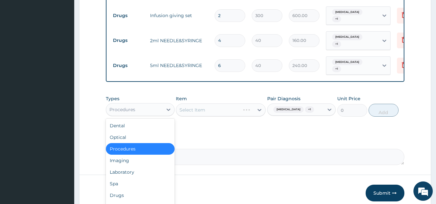
click at [137, 149] on div "Procedures" at bounding box center [140, 149] width 69 height 12
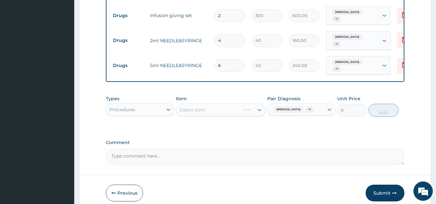
click at [207, 112] on div "Select Item" at bounding box center [221, 110] width 90 height 13
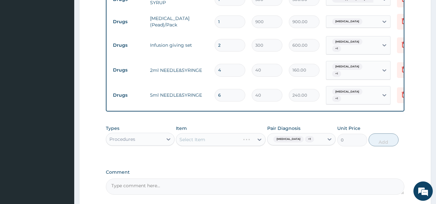
scroll to position [507, 0]
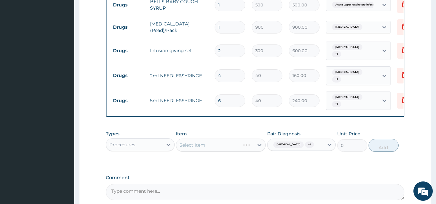
click at [261, 146] on div "Select Item" at bounding box center [221, 145] width 90 height 13
click at [147, 145] on div "Procedures" at bounding box center [134, 145] width 56 height 10
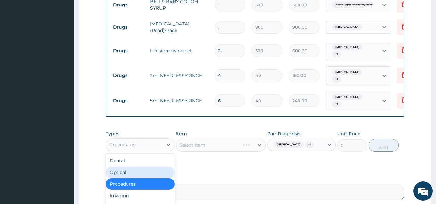
click at [127, 176] on div "Optical" at bounding box center [140, 173] width 69 height 12
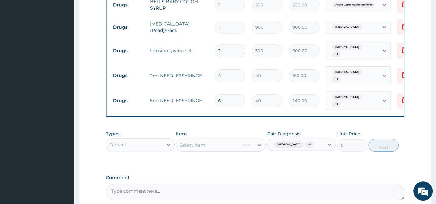
click at [204, 143] on div "Select Item" at bounding box center [221, 145] width 90 height 13
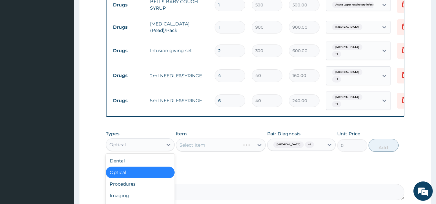
click at [142, 149] on div "Optical" at bounding box center [134, 145] width 56 height 10
click at [127, 185] on div "Procedures" at bounding box center [140, 184] width 69 height 12
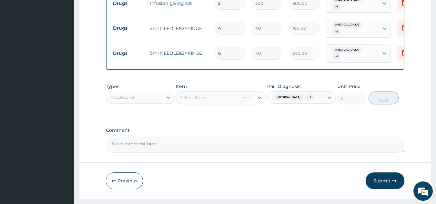
scroll to position [571, 0]
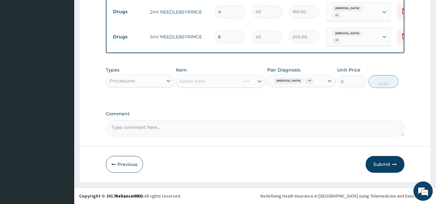
click at [211, 78] on div "Select Item" at bounding box center [221, 81] width 90 height 13
click at [259, 80] on div "Select Item" at bounding box center [221, 81] width 90 height 13
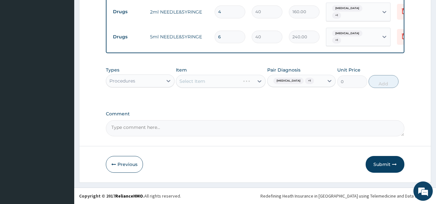
click at [184, 126] on textarea "Comment" at bounding box center [255, 128] width 299 height 16
type textarea "cough x 1/7; Fever x 2/7; Catarrh x 2/7"
click at [381, 162] on button "Submit" at bounding box center [385, 164] width 39 height 17
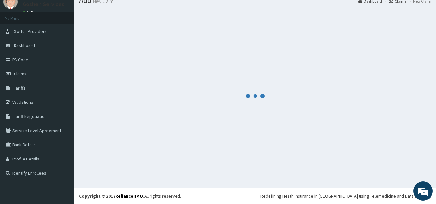
scroll to position [25, 0]
